Goal: Check status: Check status

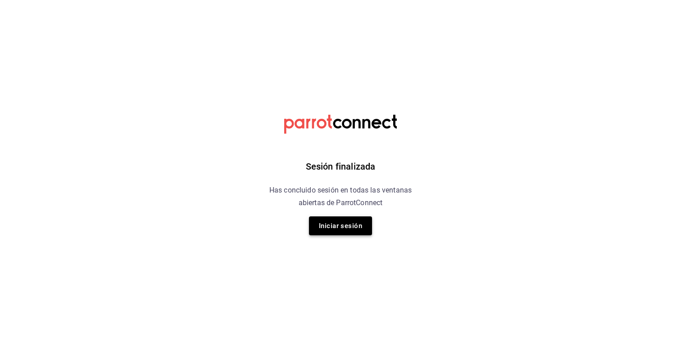
click at [343, 225] on button "Iniciar sesión" at bounding box center [340, 226] width 63 height 19
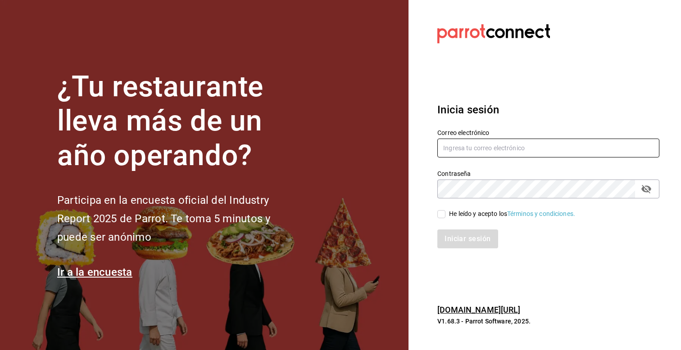
click at [467, 145] on input "text" at bounding box center [548, 148] width 222 height 19
type input "carlos.gereda@aspirerecruitment.com.mx"
click at [439, 212] on input "He leído y acepto los Términos y condiciones." at bounding box center [441, 214] width 8 height 8
checkbox input "true"
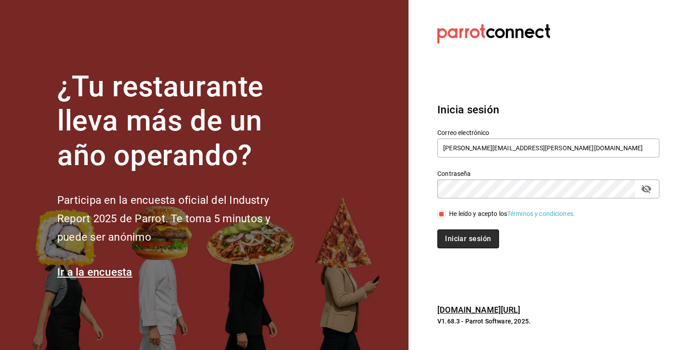
click at [454, 236] on button "Iniciar sesión" at bounding box center [467, 239] width 61 height 19
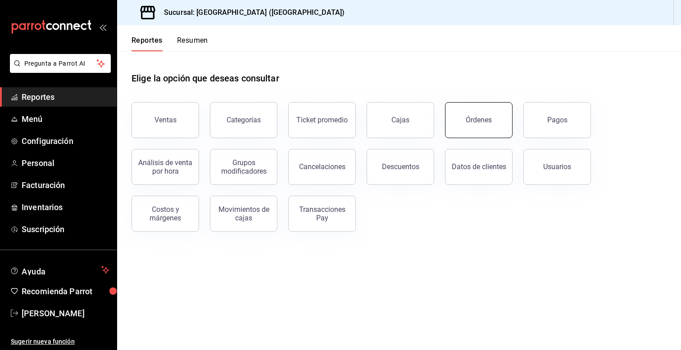
click at [462, 120] on button "Órdenes" at bounding box center [479, 120] width 68 height 36
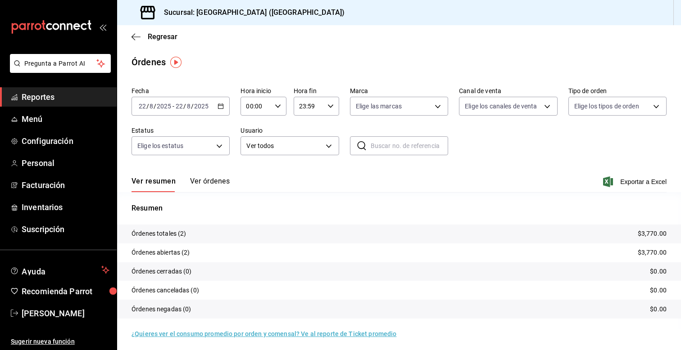
click at [223, 108] on \(Stroke\) "button" at bounding box center [220, 106] width 5 height 5
click at [157, 134] on span "Hoy" at bounding box center [174, 133] width 70 height 9
